Goal: Information Seeking & Learning: Learn about a topic

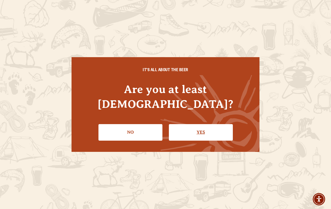
click at [217, 125] on link "Yes" at bounding box center [201, 132] width 64 height 16
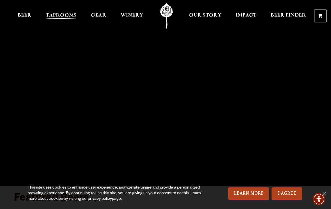
click at [61, 14] on span "Taprooms" at bounding box center [61, 15] width 31 height 4
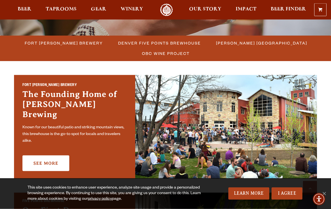
scroll to position [147, 0]
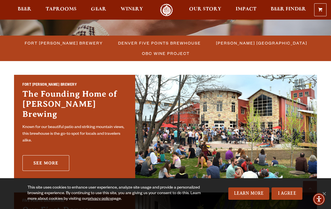
click at [52, 160] on link "See More" at bounding box center [45, 163] width 47 height 16
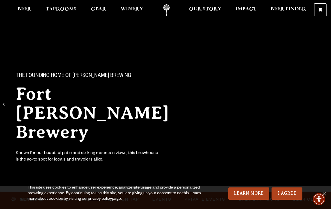
click at [330, 191] on div "This site uses cookies to enhance user experience, analyze site usage and provi…" at bounding box center [165, 193] width 331 height 31
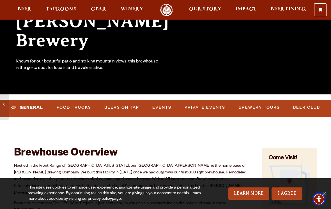
scroll to position [91, 0]
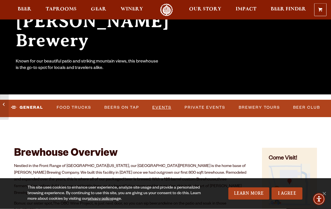
click at [164, 111] on link "Events" at bounding box center [162, 108] width 24 height 13
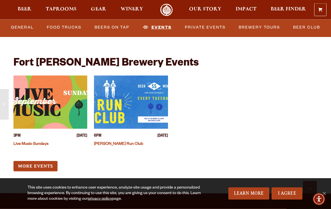
scroll to position [2190, 0]
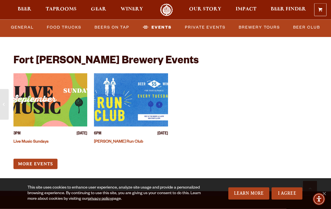
click at [58, 98] on img "View event details" at bounding box center [50, 99] width 74 height 53
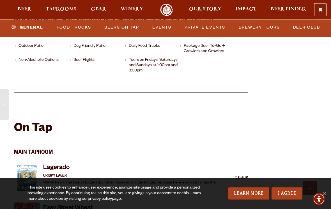
scroll to position [410, 0]
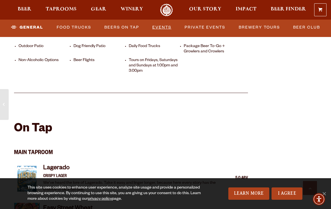
click at [166, 26] on link "Events" at bounding box center [162, 27] width 24 height 13
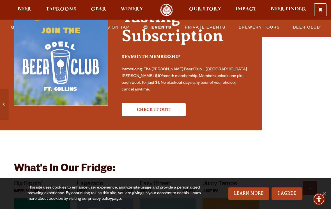
scroll to position [1754, 0]
